Goal: Obtain resource: Download file/media

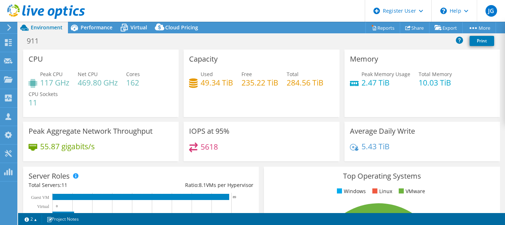
select select "USD"
click at [102, 27] on span "Performance" at bounding box center [97, 27] width 32 height 7
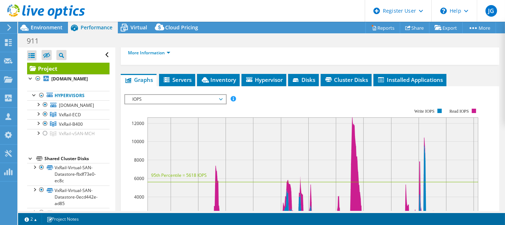
scroll to position [166, 0]
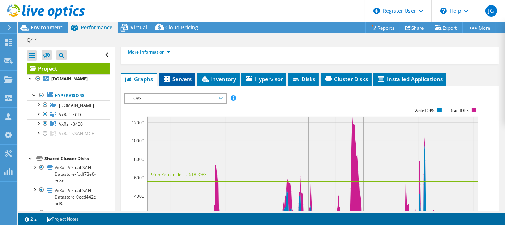
click at [181, 81] on li "Servers" at bounding box center [177, 79] width 36 height 12
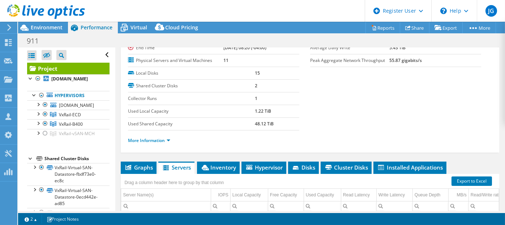
scroll to position [75, 0]
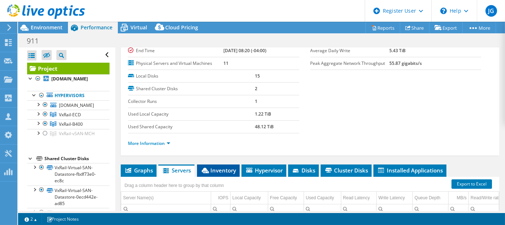
click at [215, 166] on span "Inventory" at bounding box center [218, 169] width 35 height 7
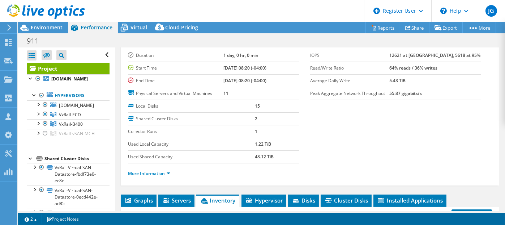
scroll to position [90, 0]
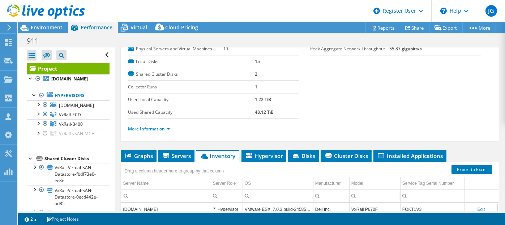
click at [154, 146] on div "Project Details Prepared for: Alex Campomizzi, alexcampomizzi@monroecounty.gov …" at bounding box center [310, 151] width 390 height 386
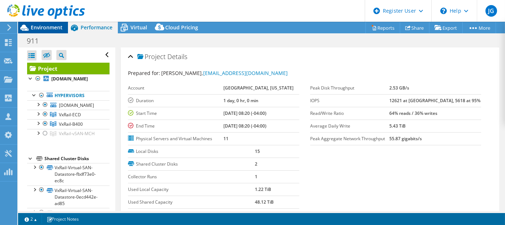
click at [56, 25] on span "Environment" at bounding box center [47, 27] width 32 height 7
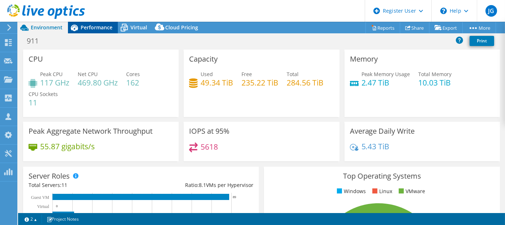
click at [94, 31] on div "Performance" at bounding box center [93, 28] width 50 height 12
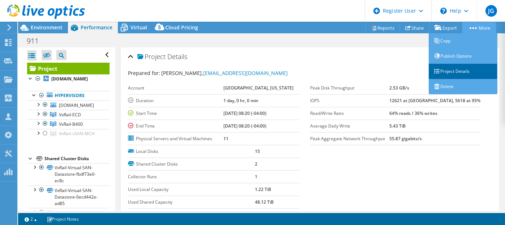
click at [437, 68] on icon at bounding box center [436, 70] width 5 height 5
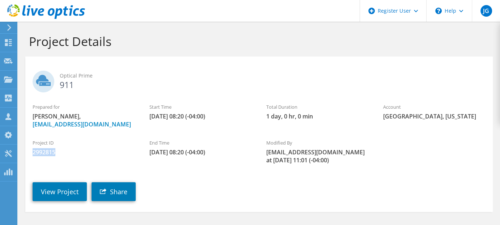
drag, startPoint x: 57, startPoint y: 162, endPoint x: 29, endPoint y: 163, distance: 27.9
click at [29, 160] on div "Project ID 2992815" at bounding box center [83, 147] width 117 height 24
copy span "2992815"
click at [29, 160] on div "Project ID 2992815" at bounding box center [83, 147] width 117 height 24
click at [46, 196] on link "View Project" at bounding box center [60, 191] width 54 height 19
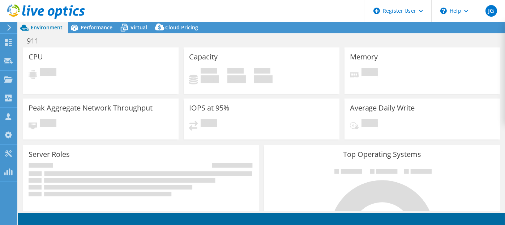
select select "USD"
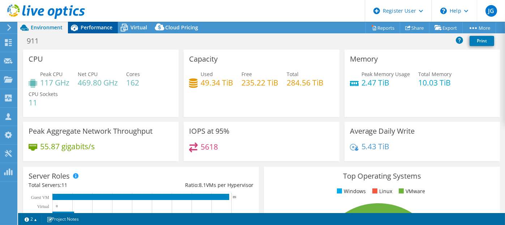
click at [84, 28] on span "Performance" at bounding box center [97, 27] width 32 height 7
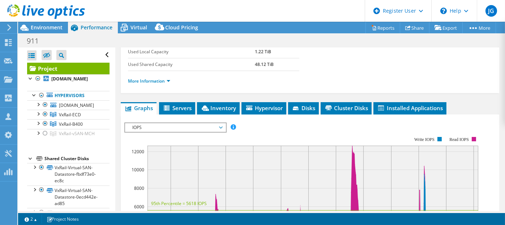
scroll to position [138, 0]
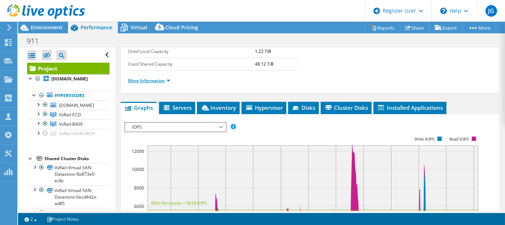
click at [167, 78] on link "More Information" at bounding box center [149, 80] width 42 height 6
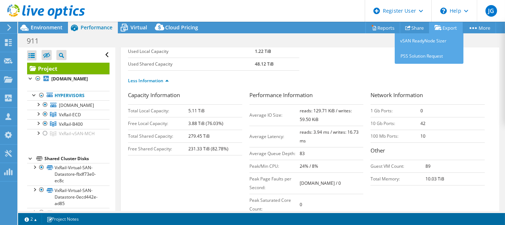
click at [438, 29] on icon at bounding box center [438, 27] width 7 height 5
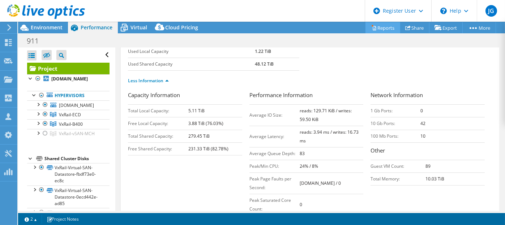
click at [378, 28] on link "Reports" at bounding box center [383, 27] width 35 height 11
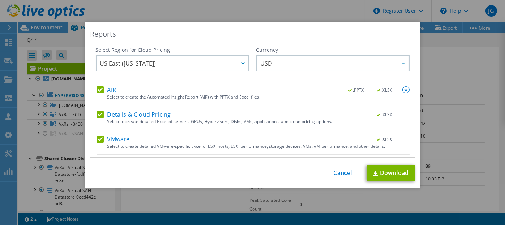
scroll to position [21, 0]
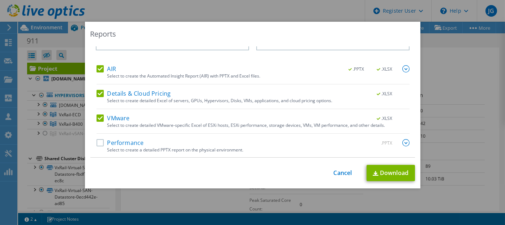
click at [99, 143] on label "Performance" at bounding box center [120, 142] width 47 height 7
click at [0, 0] on input "Performance" at bounding box center [0, 0] width 0 height 0
click at [390, 173] on link "Download" at bounding box center [391, 173] width 48 height 16
